Goal: Transaction & Acquisition: Purchase product/service

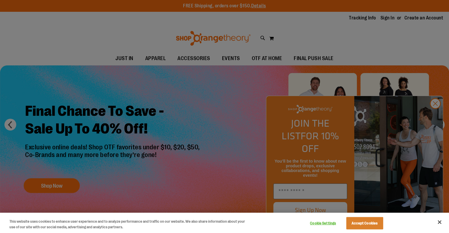
click at [436, 114] on div at bounding box center [224, 116] width 449 height 233
click at [435, 114] on div at bounding box center [224, 116] width 449 height 233
click at [435, 117] on div at bounding box center [224, 116] width 449 height 233
drag, startPoint x: 440, startPoint y: 222, endPoint x: 433, endPoint y: 221, distance: 7.3
click at [420, 221] on div "This website uses cookies to enhance user experience and to analyze performance…" at bounding box center [224, 223] width 449 height 20
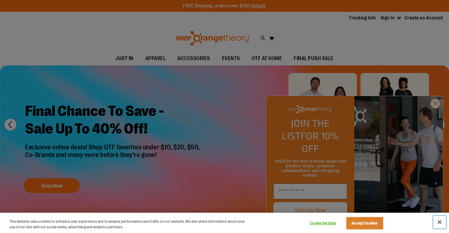
click at [440, 221] on button "Close" at bounding box center [439, 222] width 13 height 13
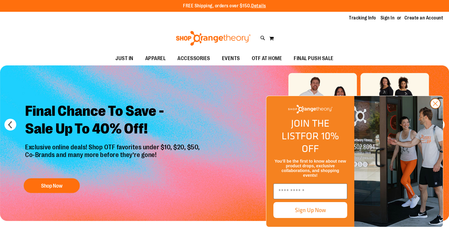
click at [434, 109] on circle "Close dialog" at bounding box center [435, 104] width 10 height 10
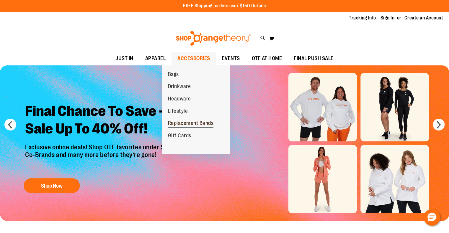
click at [184, 123] on span "Replacement Bands" at bounding box center [191, 123] width 46 height 7
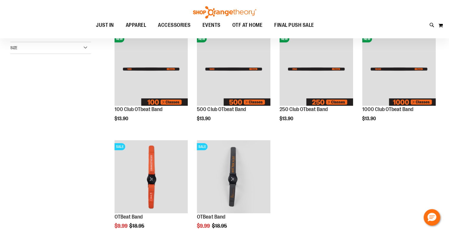
scroll to position [59, 0]
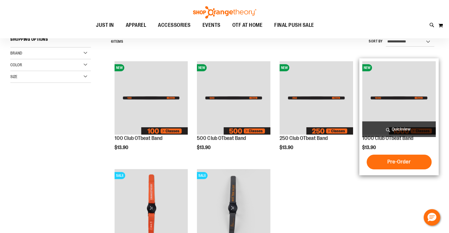
click at [393, 90] on img "product" at bounding box center [399, 98] width 74 height 74
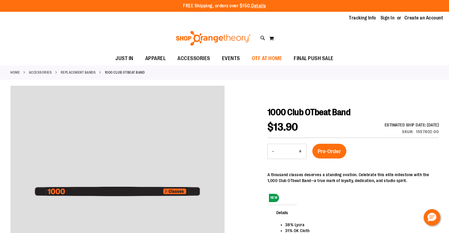
click at [277, 59] on span "OTF AT HOME" at bounding box center [267, 58] width 30 height 13
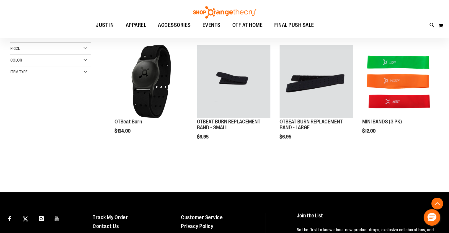
scroll to position [68, 0]
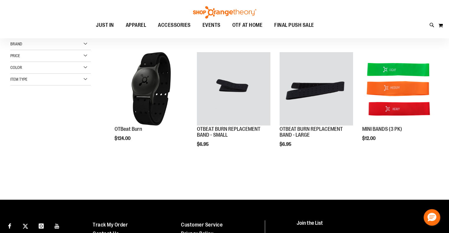
click at [84, 79] on div "Item Type" at bounding box center [50, 80] width 81 height 12
click at [24, 99] on link "OTBeat 2 items" at bounding box center [47, 101] width 77 height 6
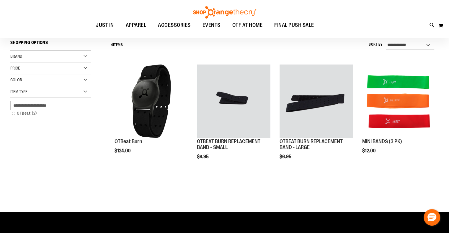
scroll to position [55, 0]
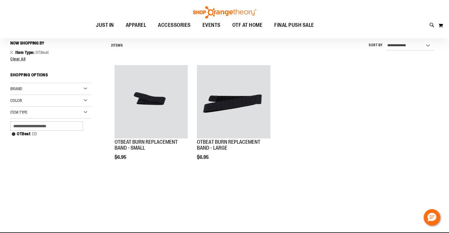
click at [83, 111] on div "Item Type" at bounding box center [50, 113] width 81 height 12
